Goal: Transaction & Acquisition: Purchase product/service

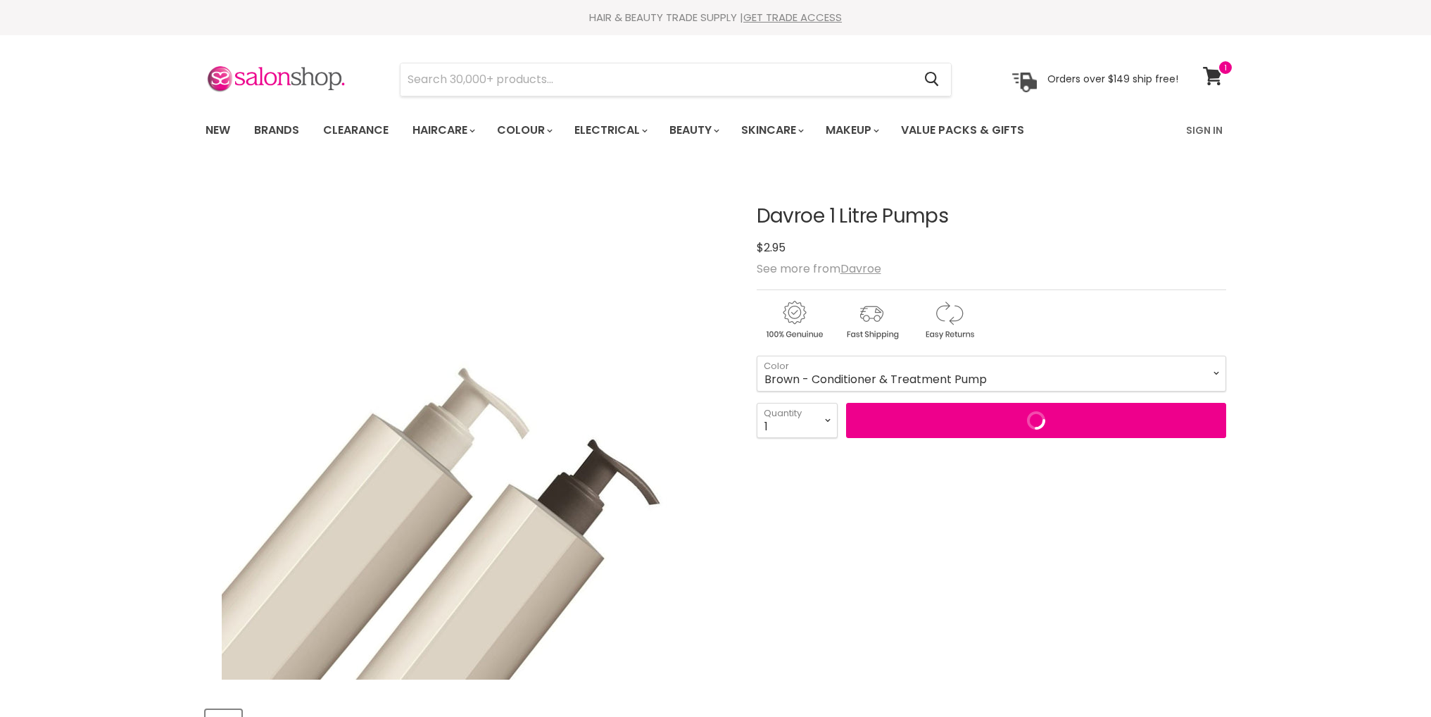
select select "Brown - Conditioner & Treatment Pump"
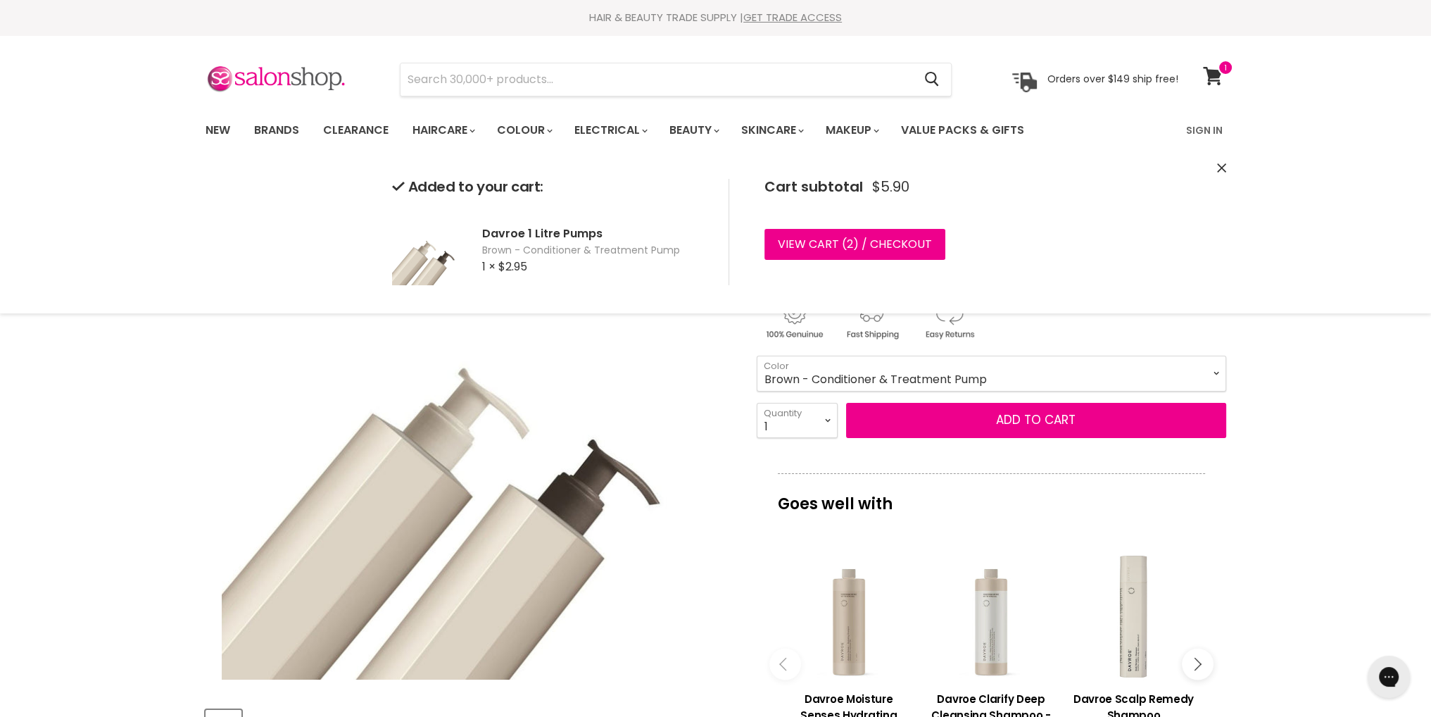
click at [822, 233] on link "View cart ( 2 ) / Checkout" at bounding box center [855, 244] width 181 height 31
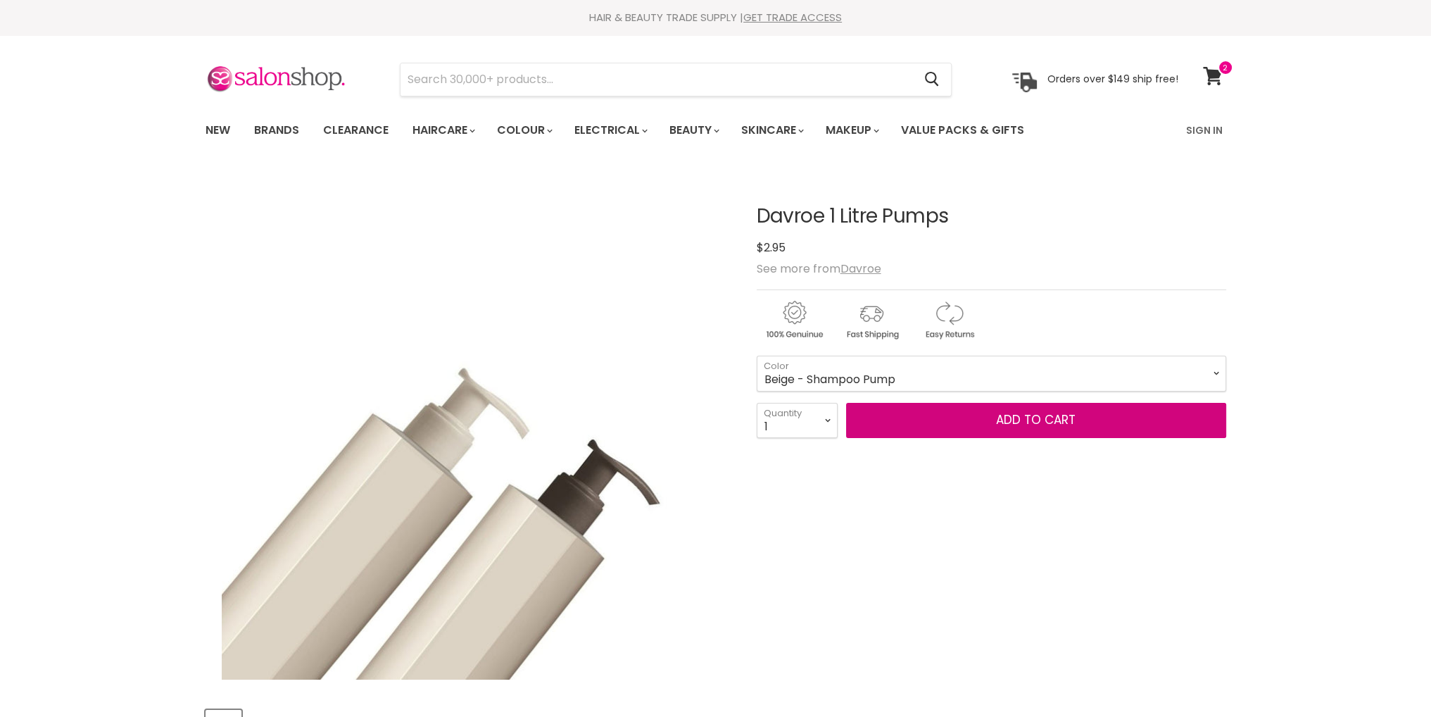
click at [904, 415] on button "Add to cart" at bounding box center [1036, 420] width 380 height 35
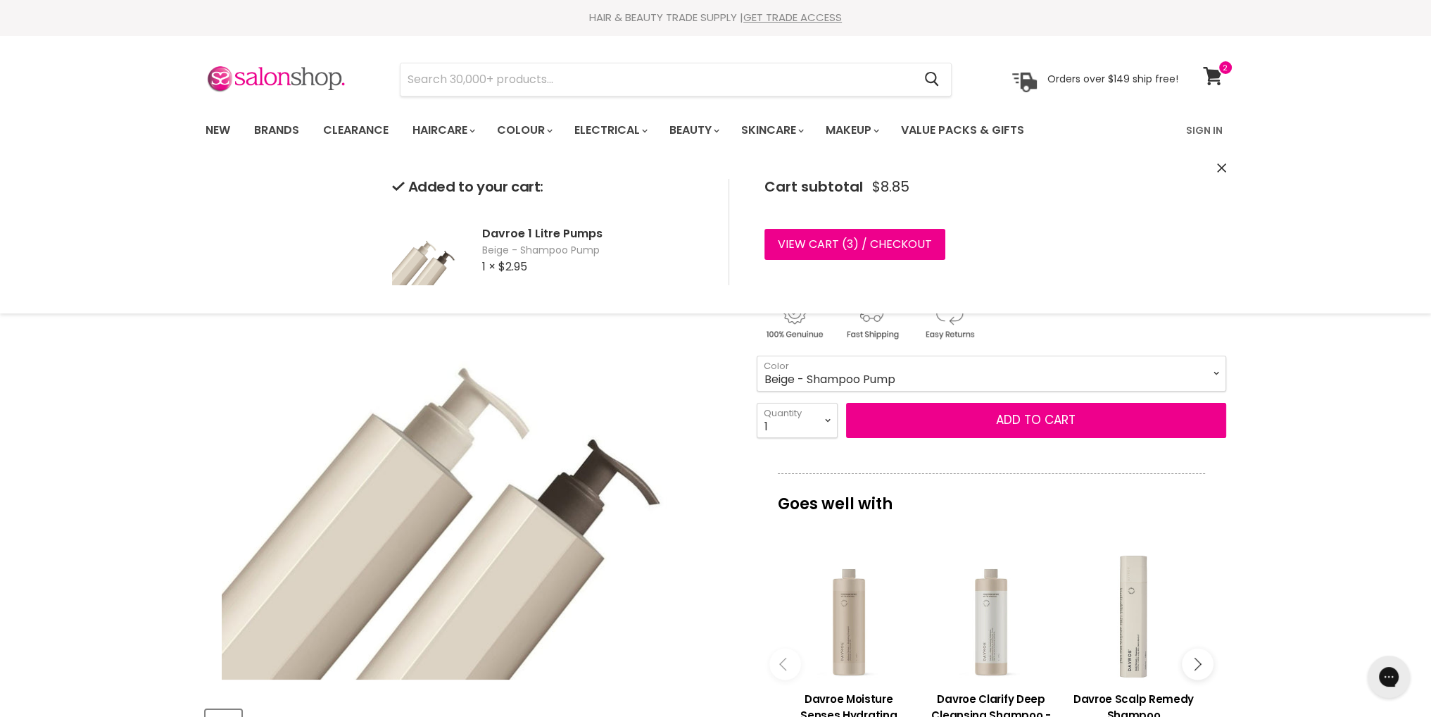
click at [892, 373] on select "Beige - Shampoo Pump Brown - Conditioner & Treatment Pump" at bounding box center [992, 373] width 470 height 35
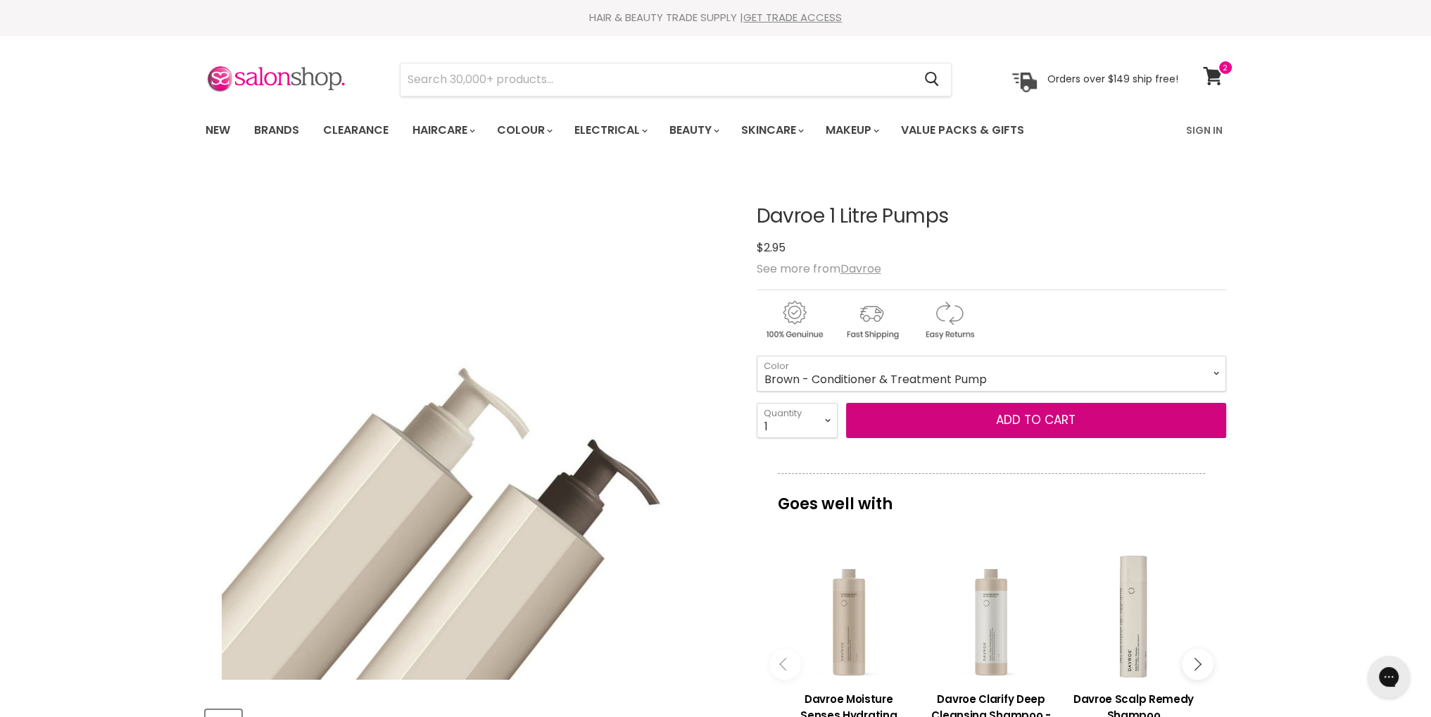
click at [757, 356] on select "Beige - Shampoo Pump Brown - Conditioner & Treatment Pump" at bounding box center [992, 373] width 470 height 35
select select "Brown - Conditioner & Treatment Pump"
click at [996, 417] on button "Add to cart" at bounding box center [1036, 420] width 380 height 35
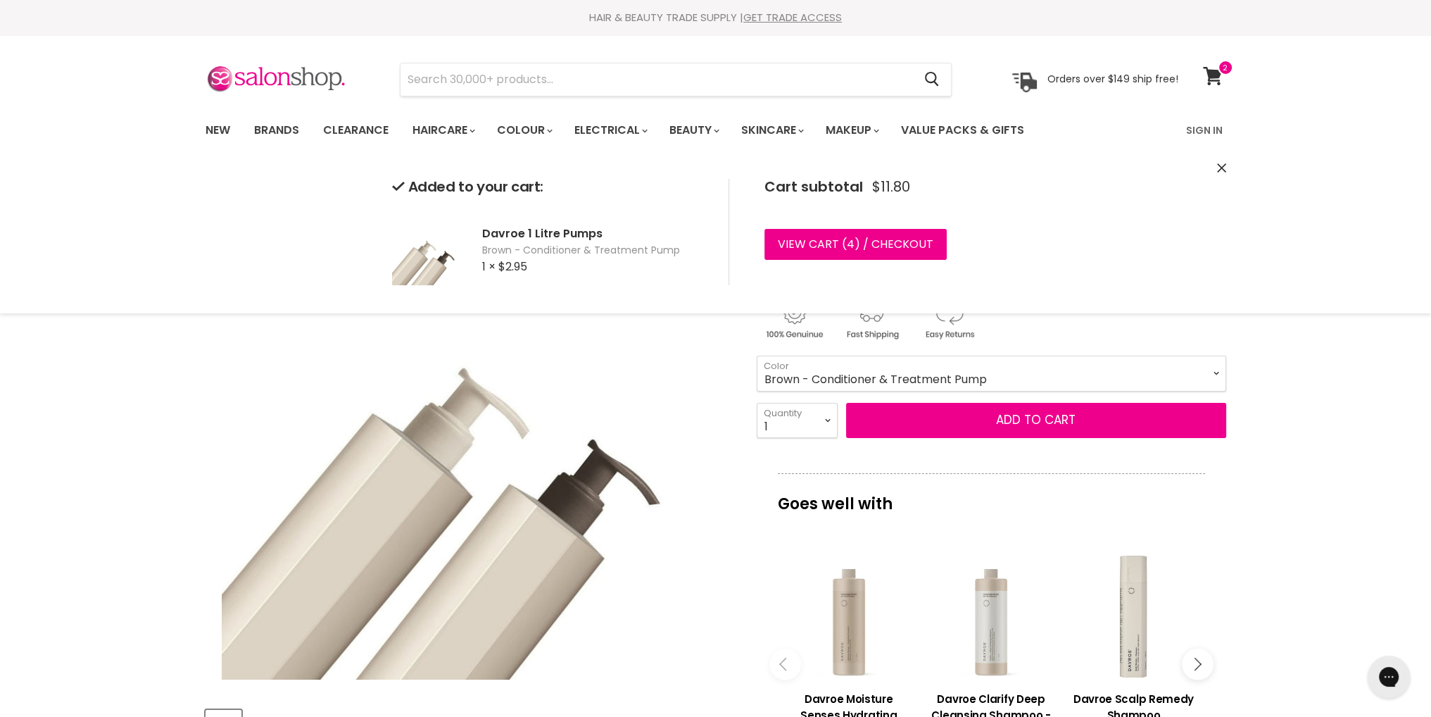
click at [887, 241] on link "View cart ( 4 ) / Checkout" at bounding box center [856, 244] width 182 height 31
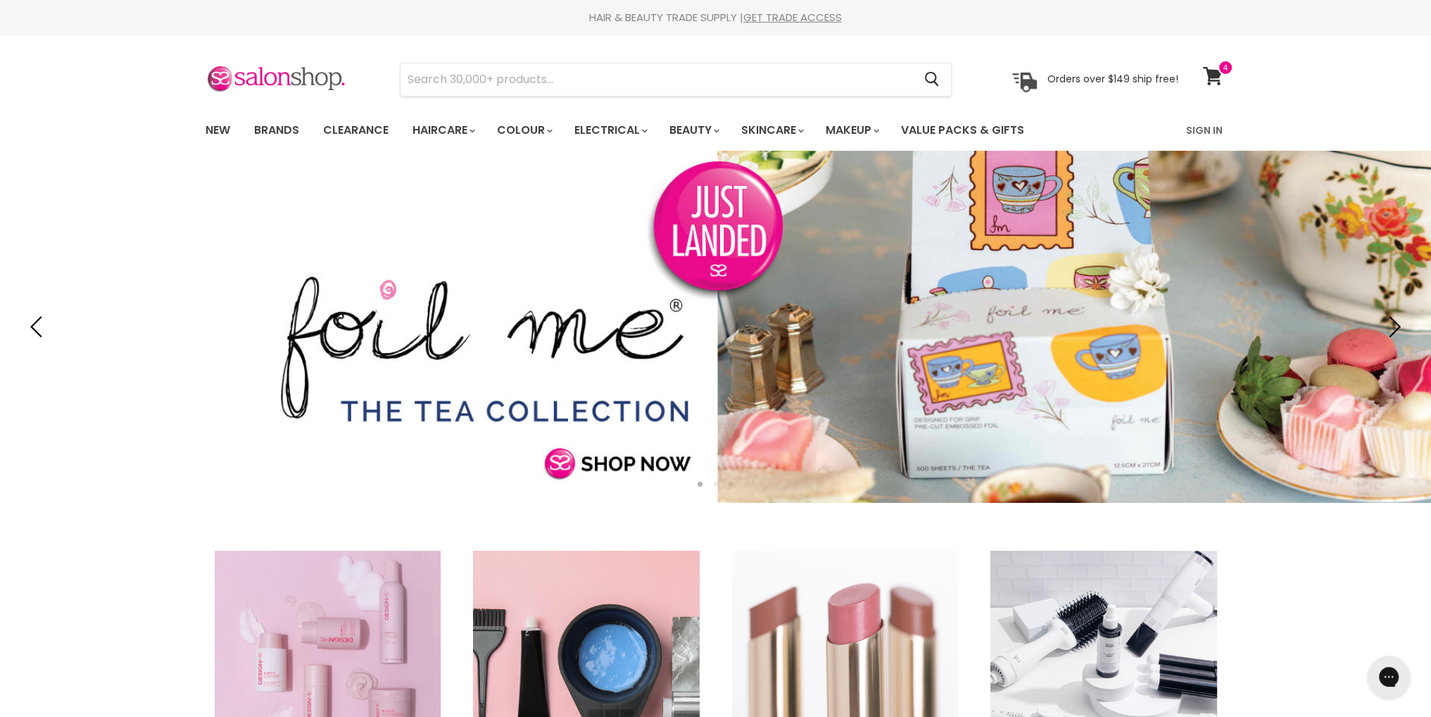
click at [268, 130] on link "Brands" at bounding box center [277, 130] width 66 height 30
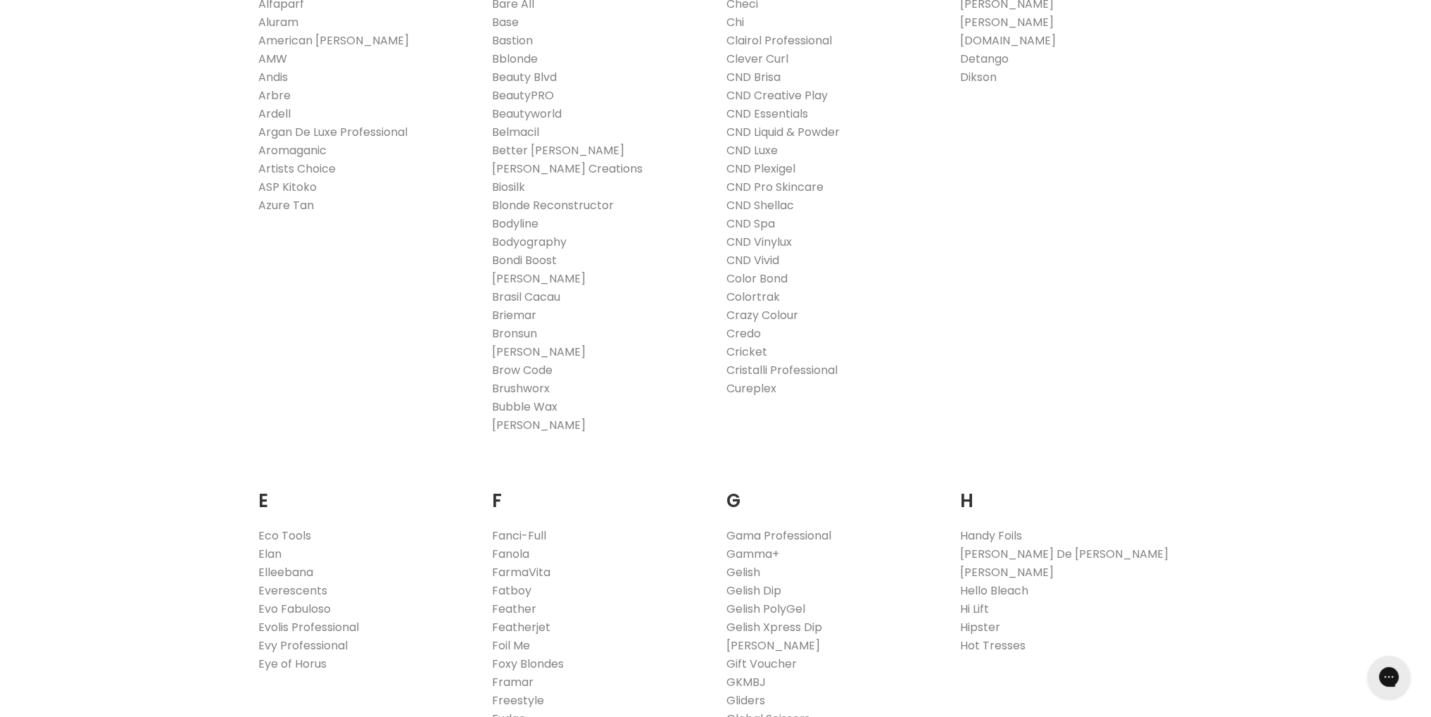
scroll to position [845, 0]
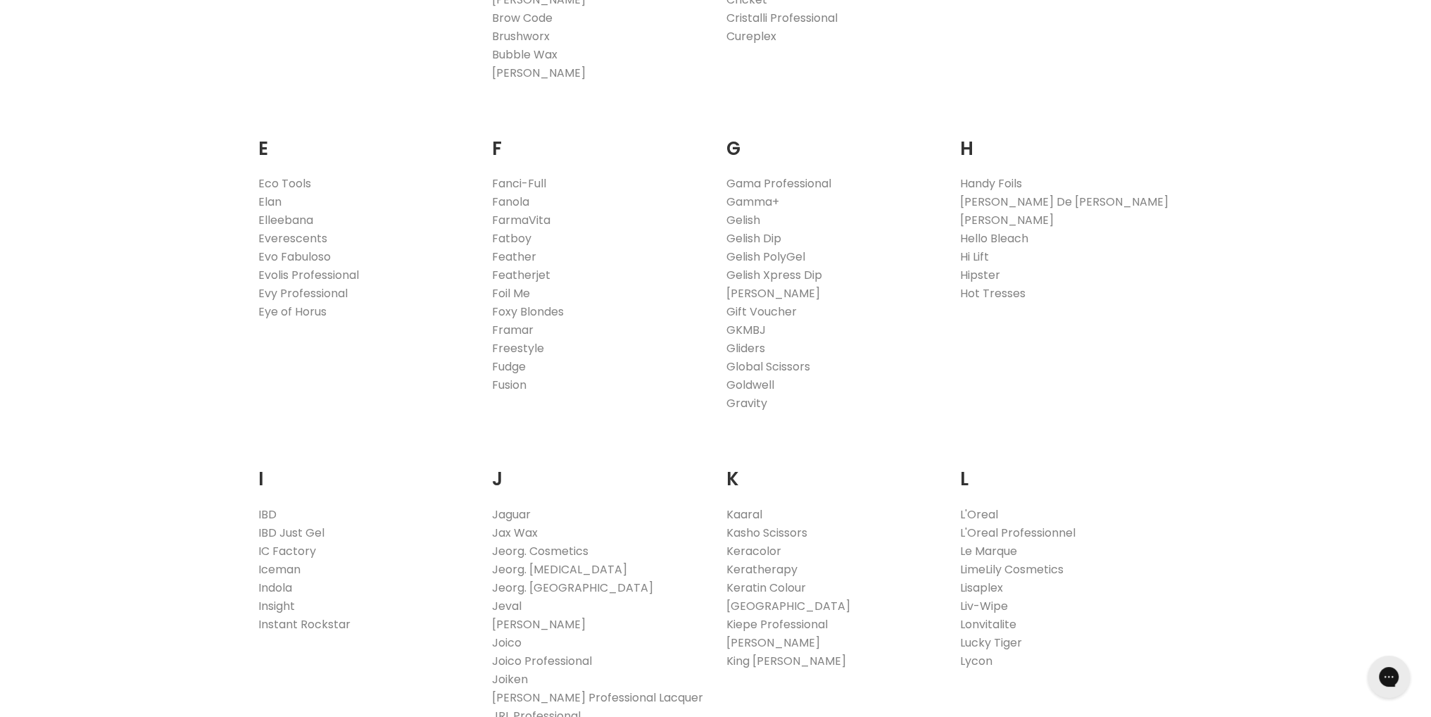
click at [758, 385] on link "Goldwell" at bounding box center [751, 385] width 48 height 16
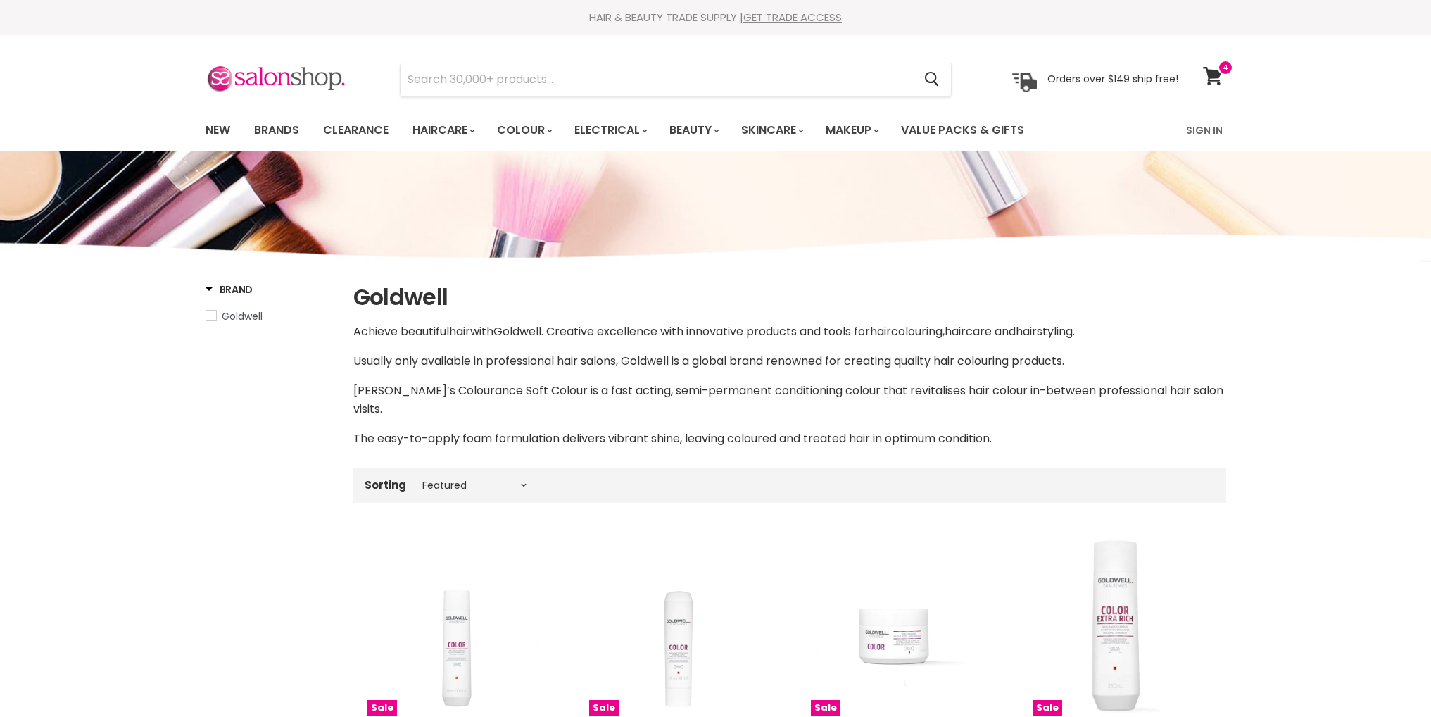
select select "manual"
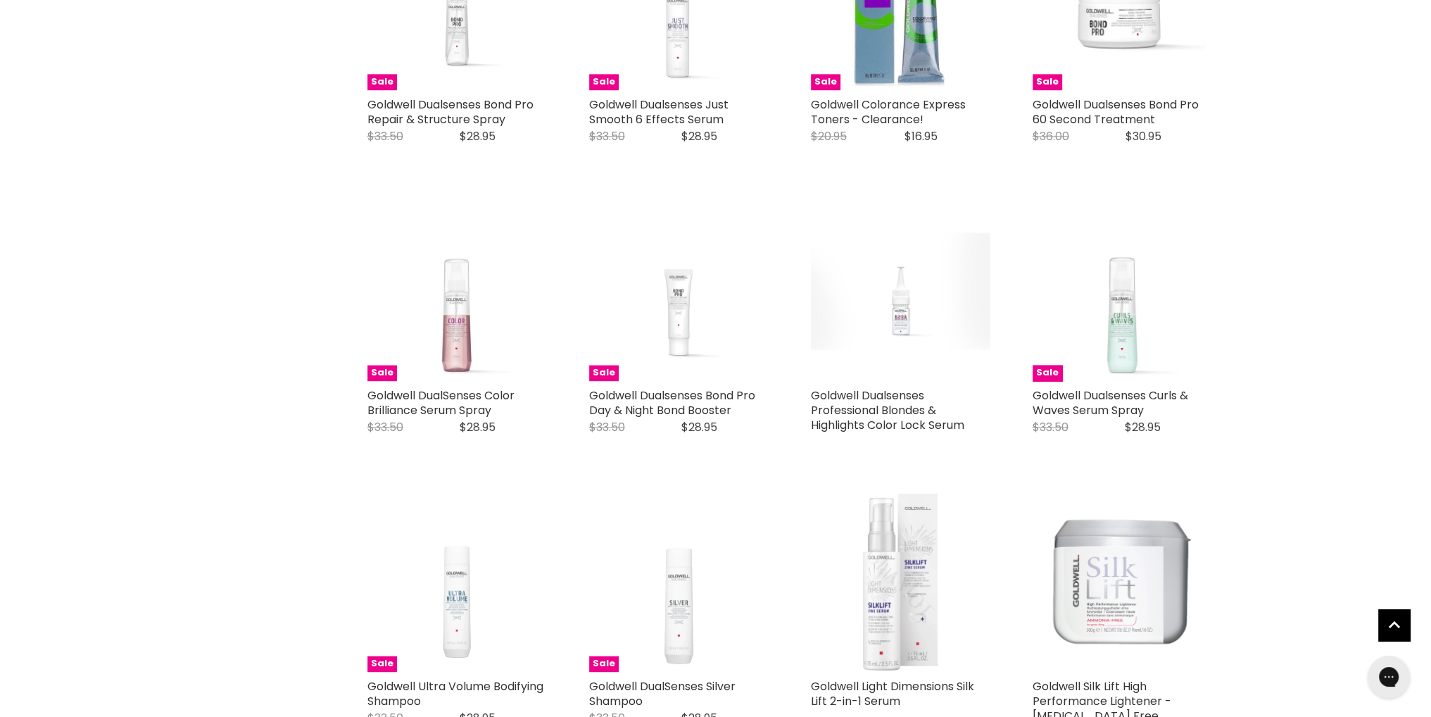
scroll to position [3027, 0]
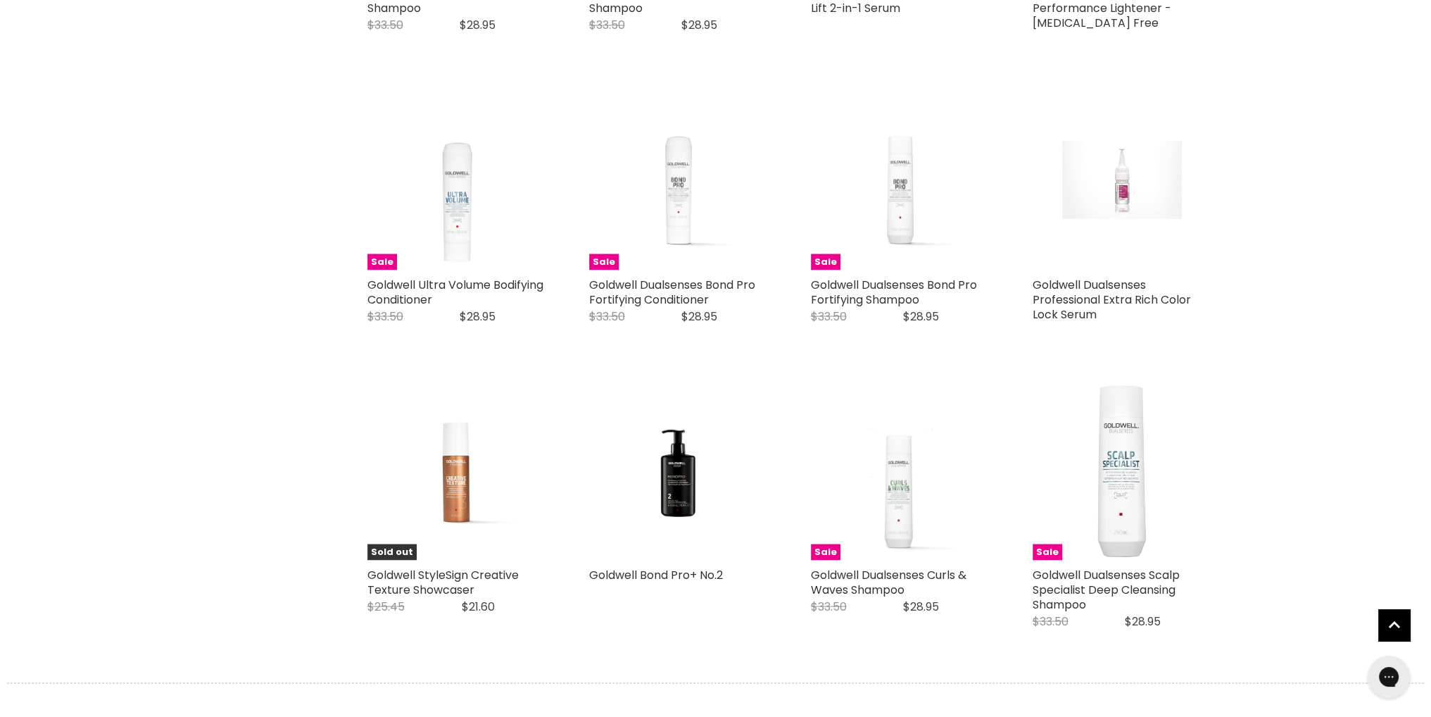
scroll to position [3449, 0]
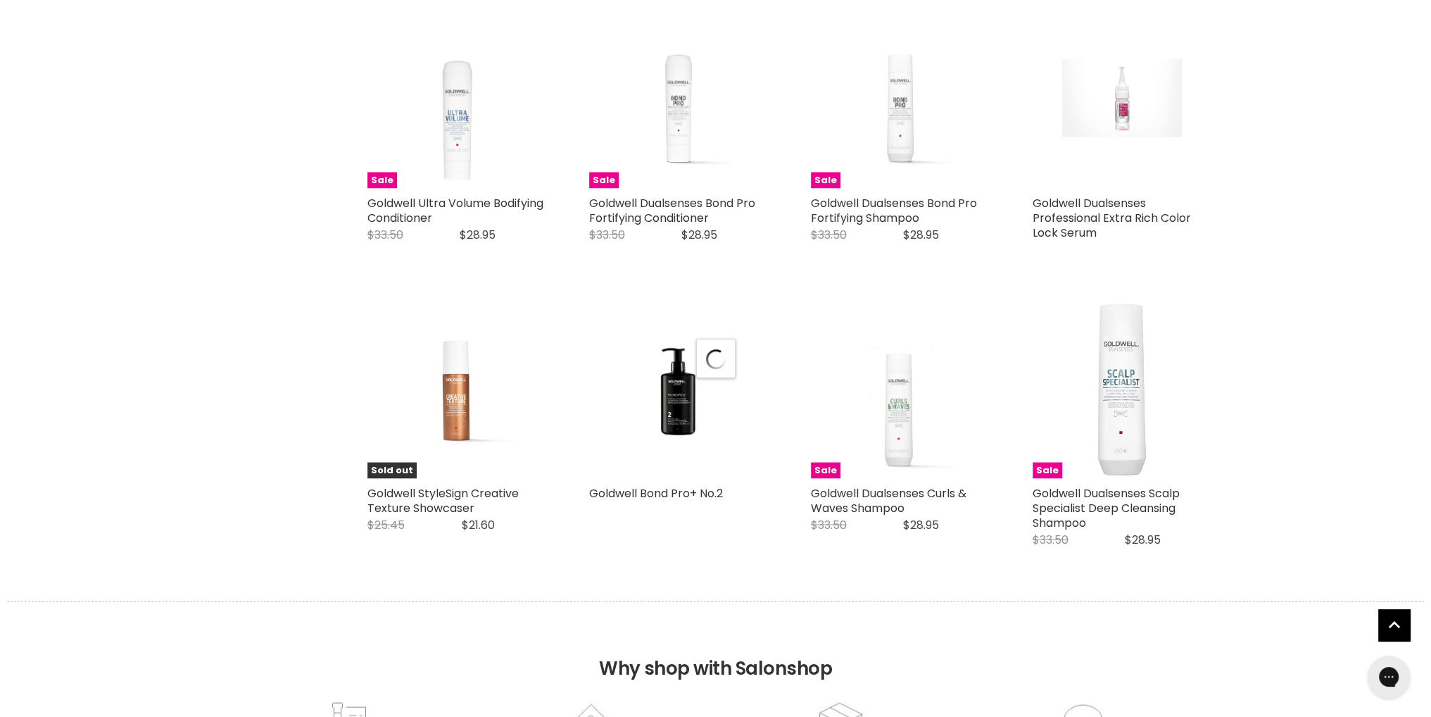
select select "manual"
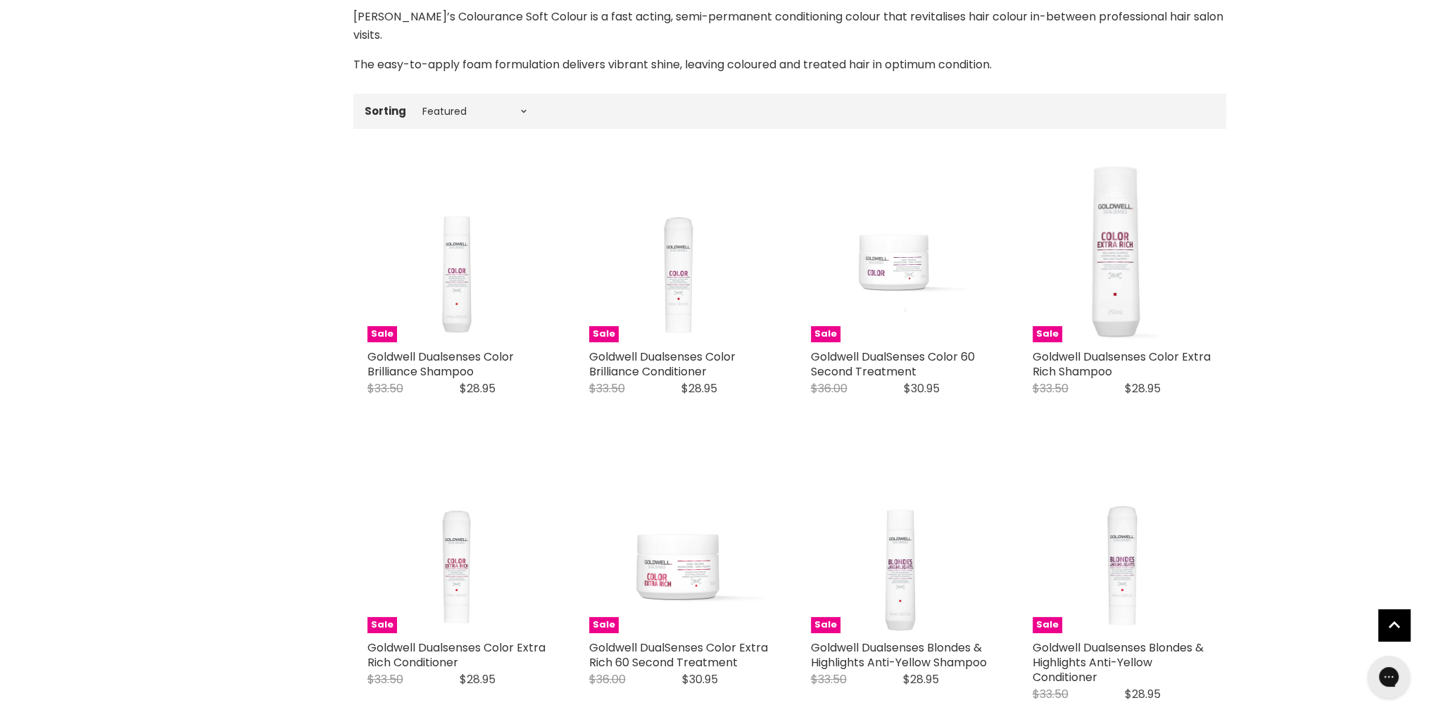
scroll to position [0, 0]
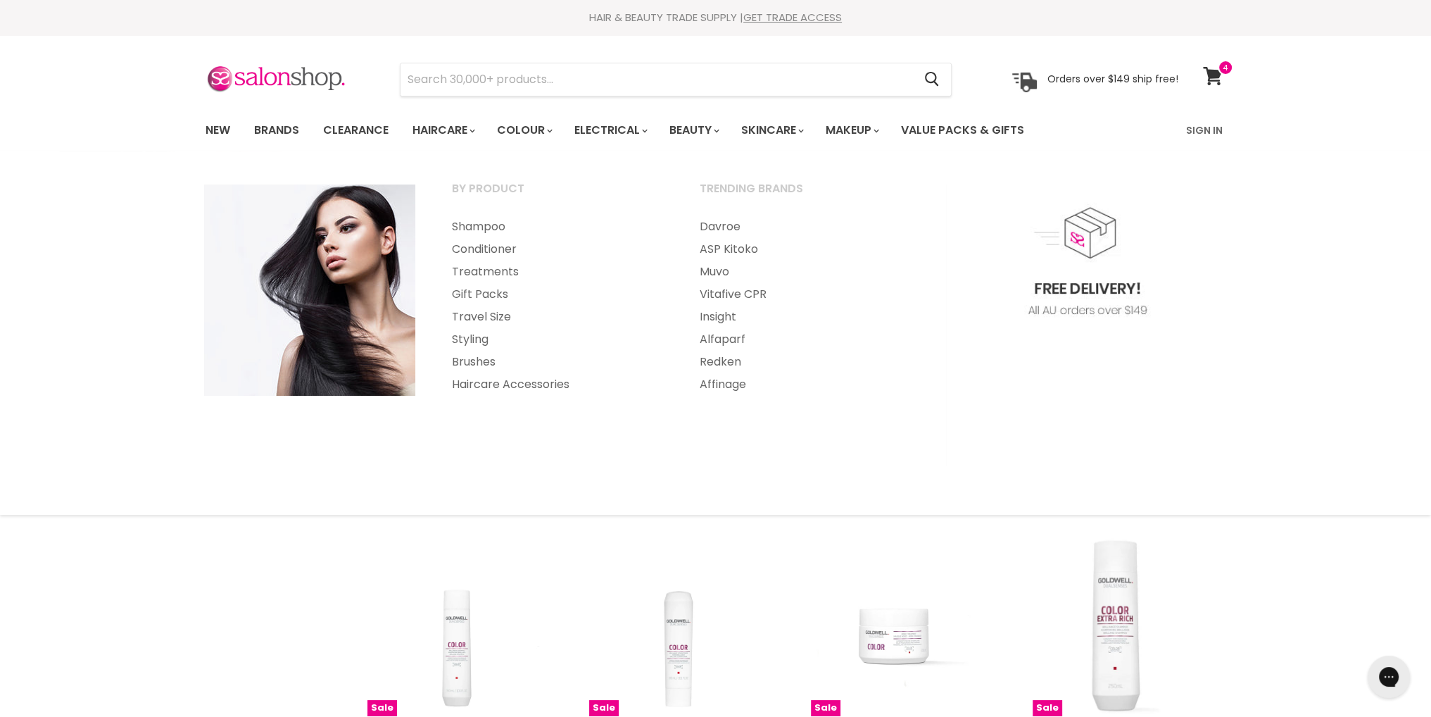
click at [474, 229] on link "Shampoo" at bounding box center [556, 226] width 245 height 23
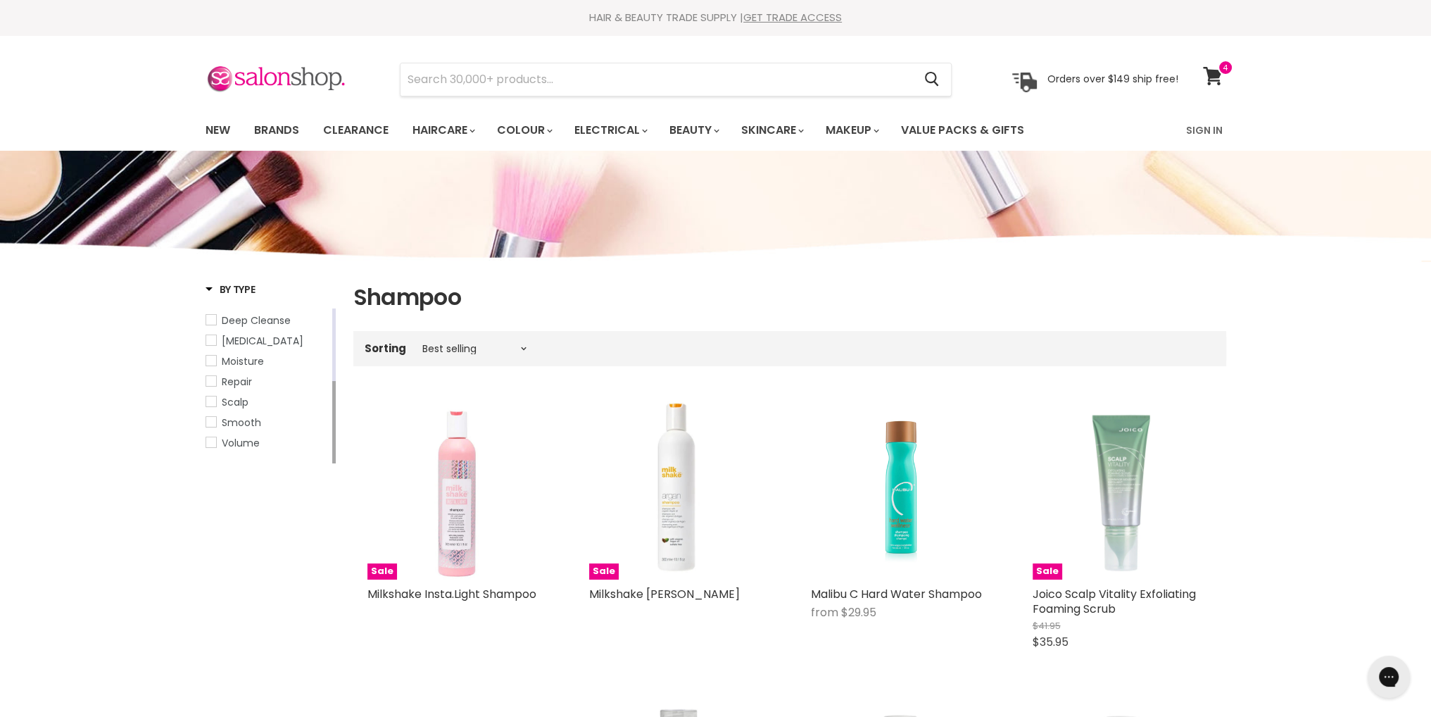
drag, startPoint x: 332, startPoint y: 322, endPoint x: 332, endPoint y: 425, distance: 102.1
click at [332, 425] on div "Main content" at bounding box center [334, 422] width 4 height 82
click at [246, 450] on span "Volume" at bounding box center [241, 443] width 38 height 14
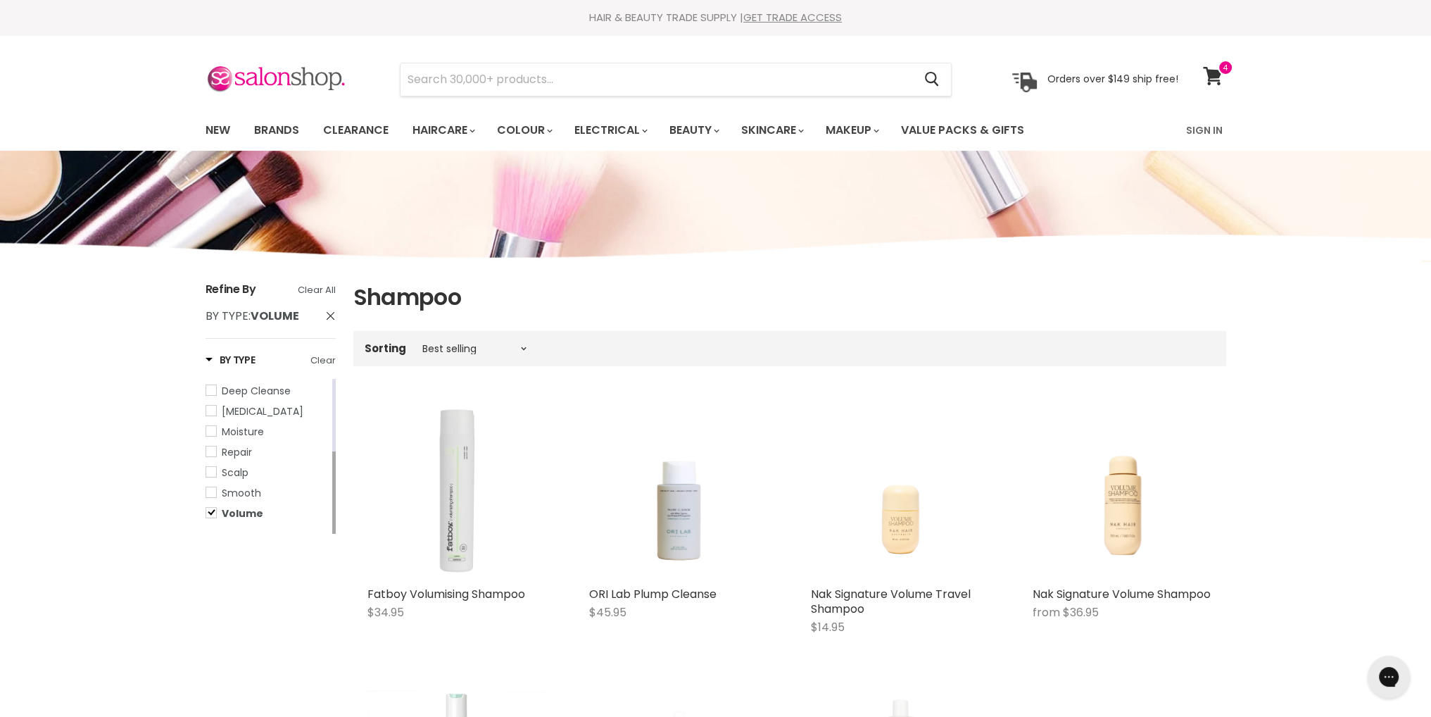
click at [1226, 68] on span at bounding box center [1225, 67] width 15 height 15
